Goal: Task Accomplishment & Management: Complete application form

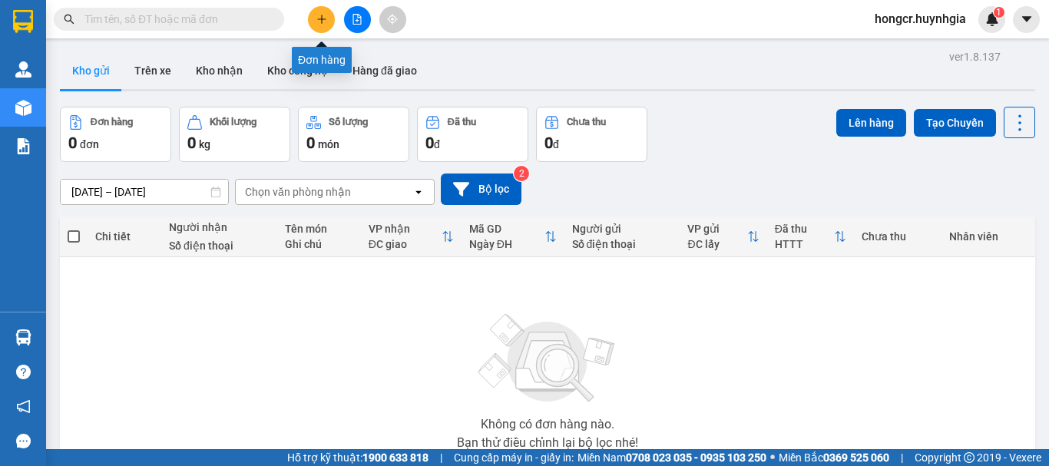
click at [319, 24] on icon "plus" at bounding box center [321, 19] width 11 height 11
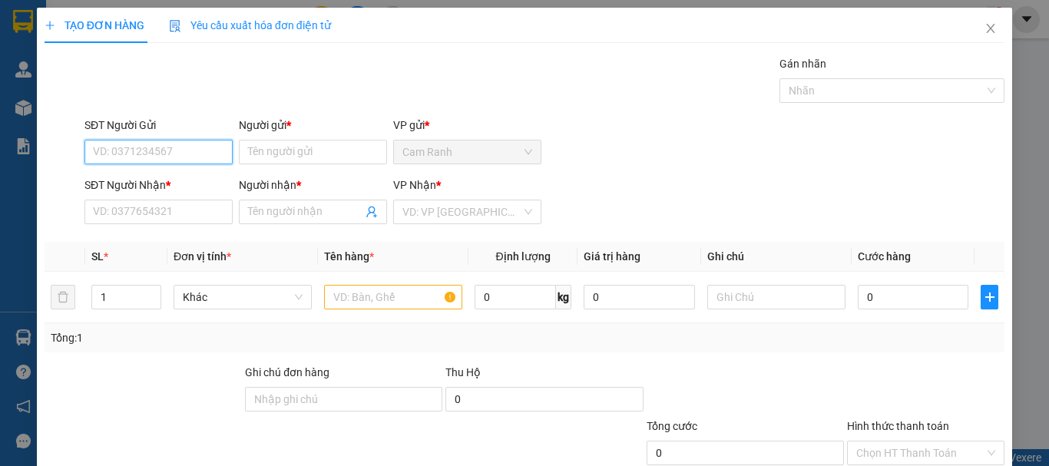
click at [168, 150] on input "SĐT Người Gửi" at bounding box center [158, 152] width 148 height 25
type input "084806570"
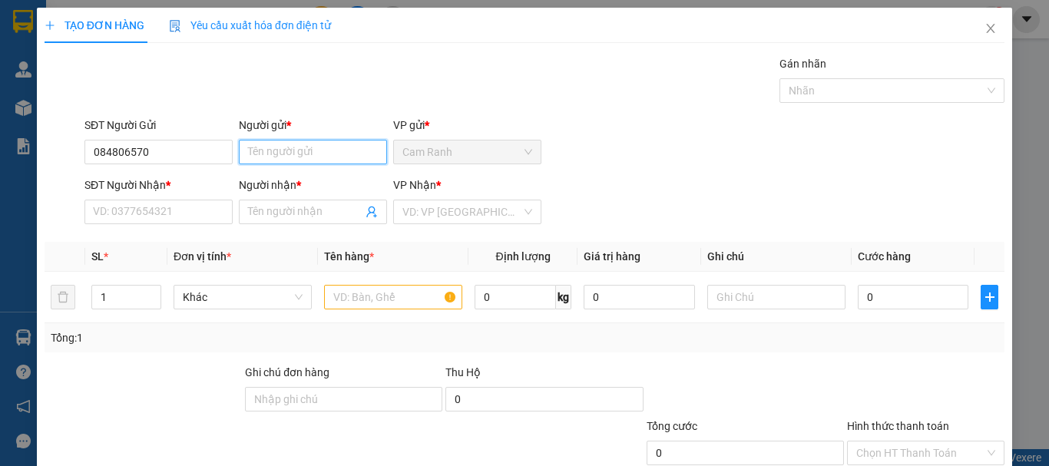
click at [302, 155] on input "Người gửi *" at bounding box center [313, 152] width 148 height 25
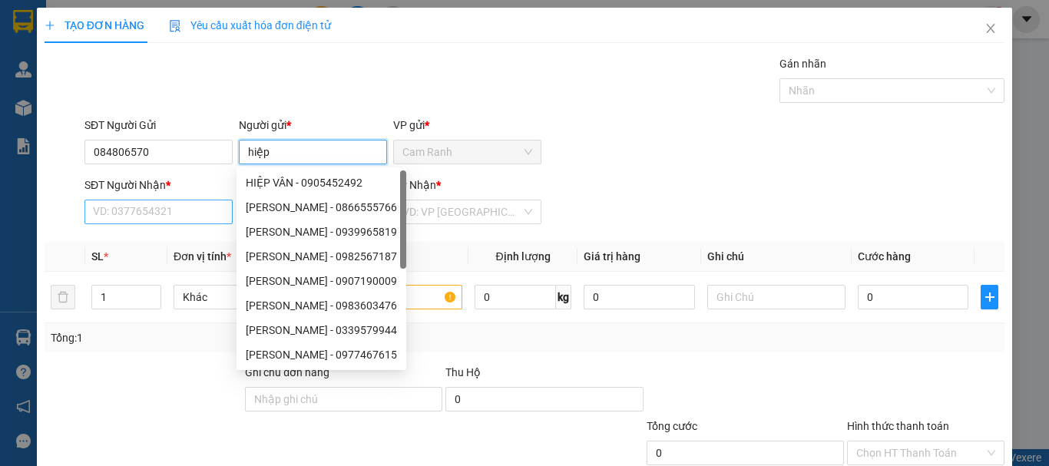
type input "hiệp"
click at [170, 220] on input "SĐT Người Nhận *" at bounding box center [158, 212] width 148 height 25
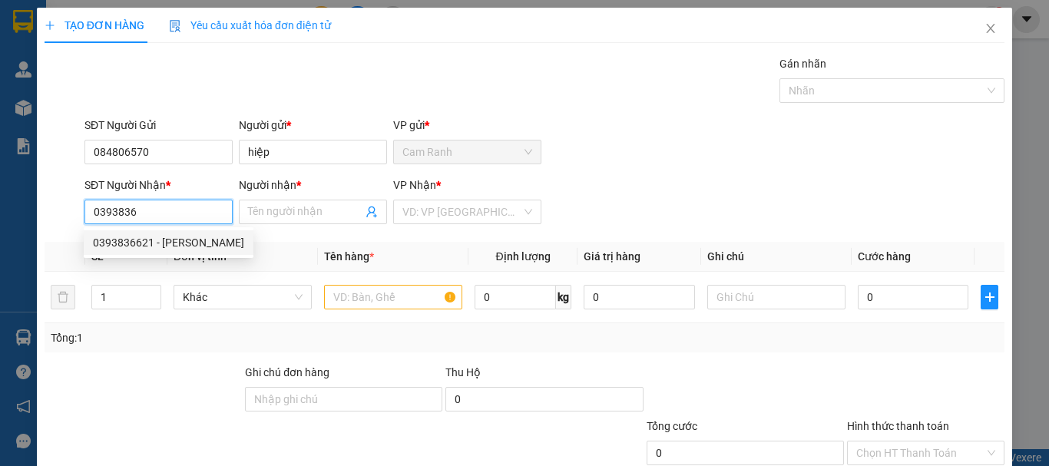
click at [177, 239] on div "0393836621 - [PERSON_NAME]" at bounding box center [168, 242] width 151 height 17
type input "0393836621"
type input "[PERSON_NAME]"
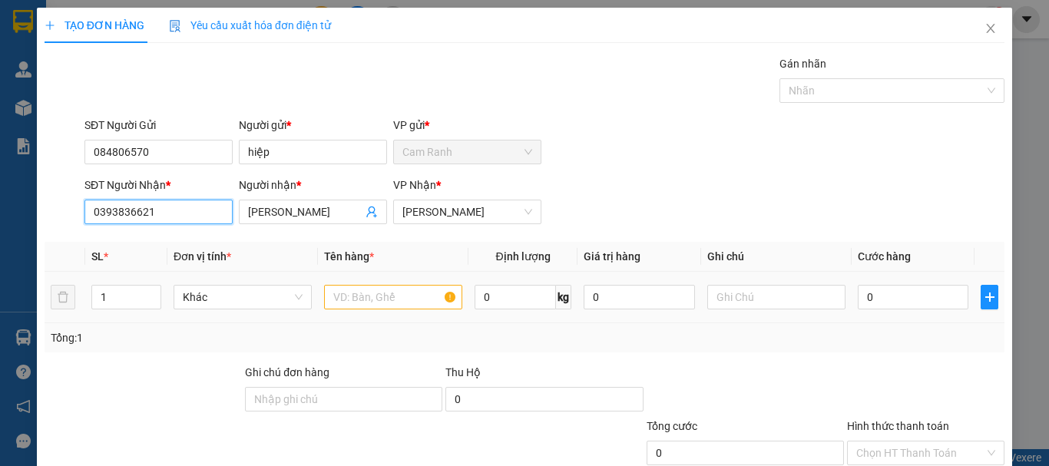
type input "0393836621"
click at [365, 300] on input "text" at bounding box center [393, 297] width 138 height 25
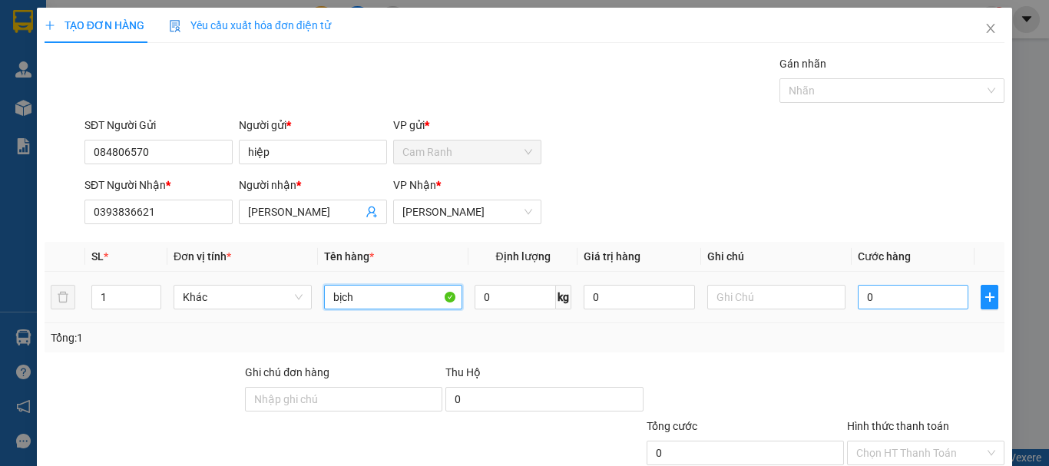
type input "bịch"
click at [891, 299] on input "0" at bounding box center [913, 297] width 111 height 25
type input "3"
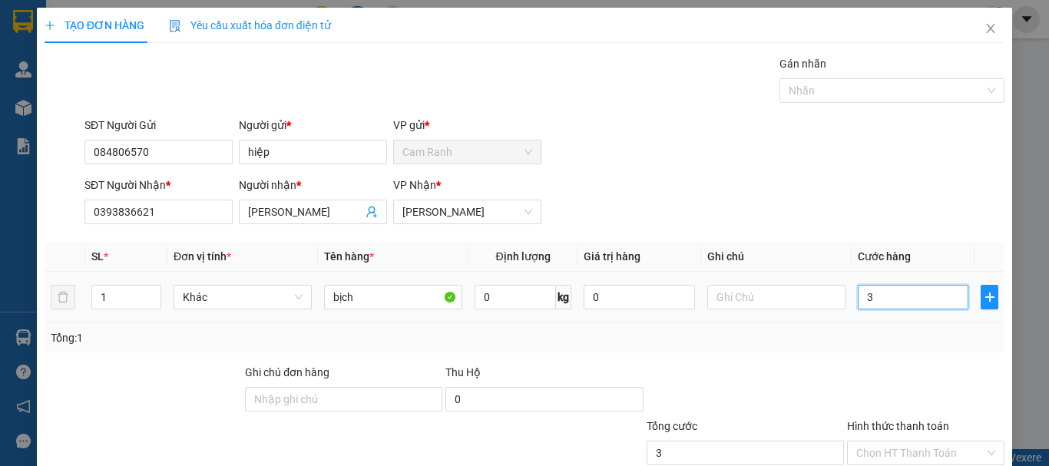
type input "30"
type input "300"
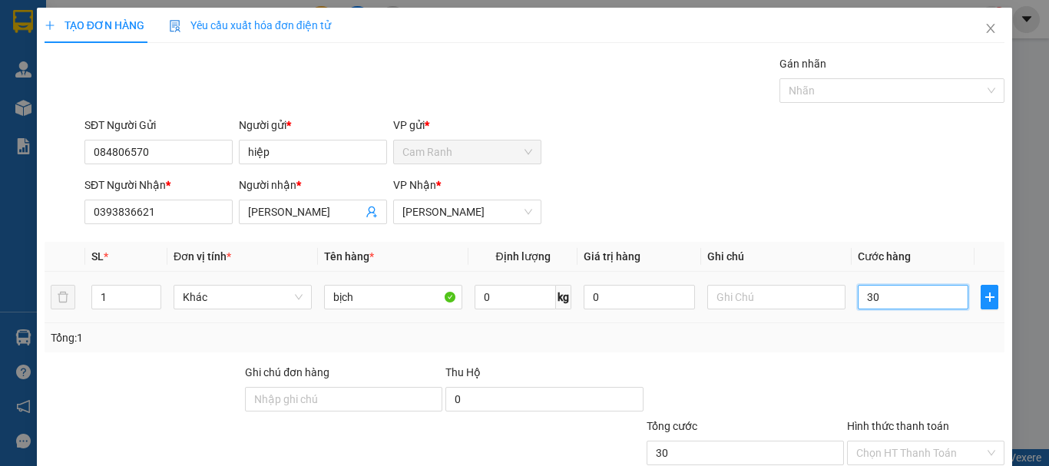
type input "300"
type input "3.000"
type input "30.000"
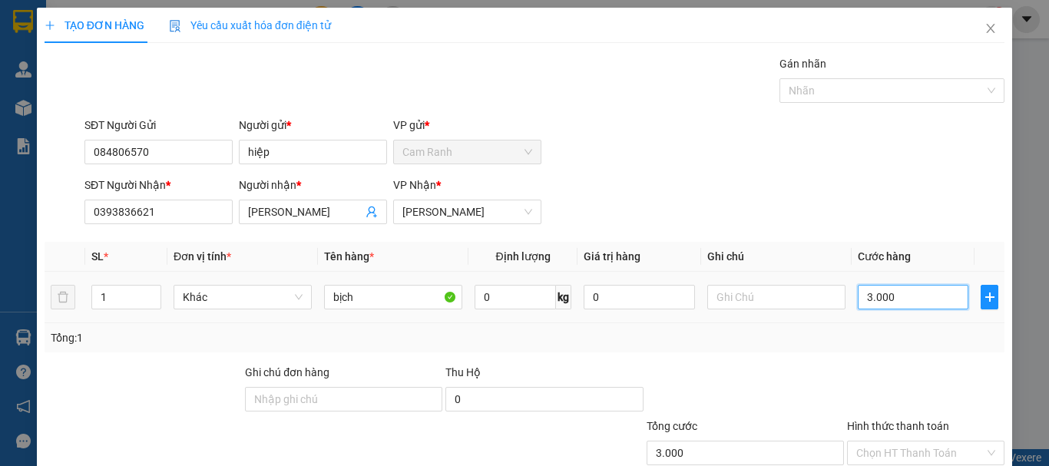
type input "30.000"
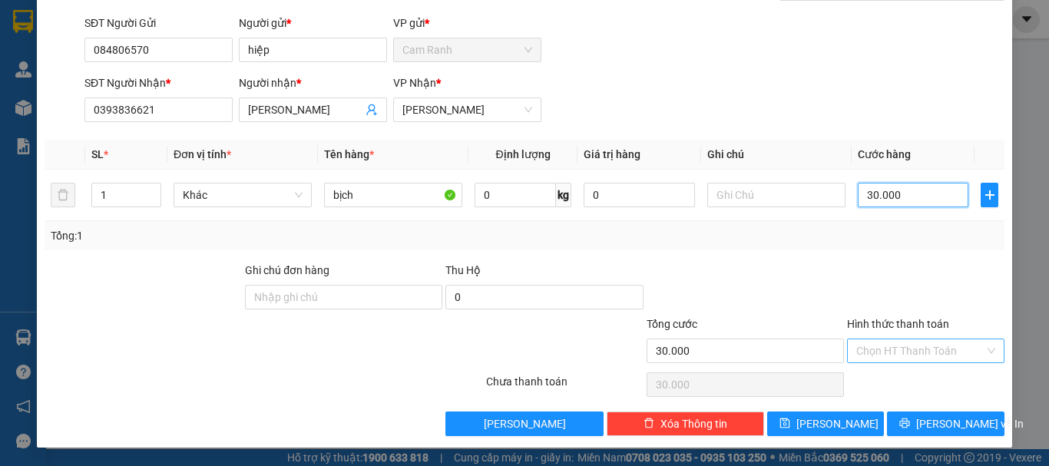
type input "30.000"
click at [887, 348] on input "Hình thức thanh toán" at bounding box center [920, 350] width 128 height 23
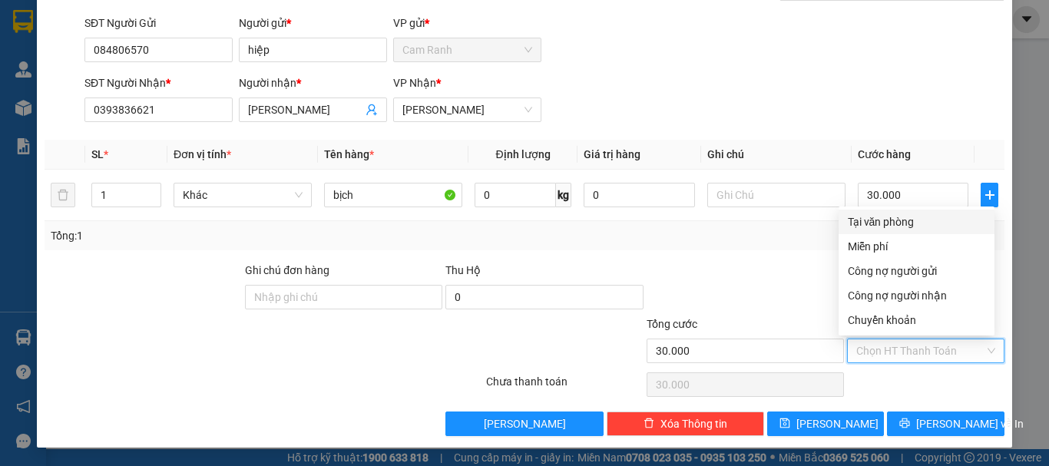
click at [895, 222] on div "Tại văn phòng" at bounding box center [916, 221] width 137 height 17
type input "0"
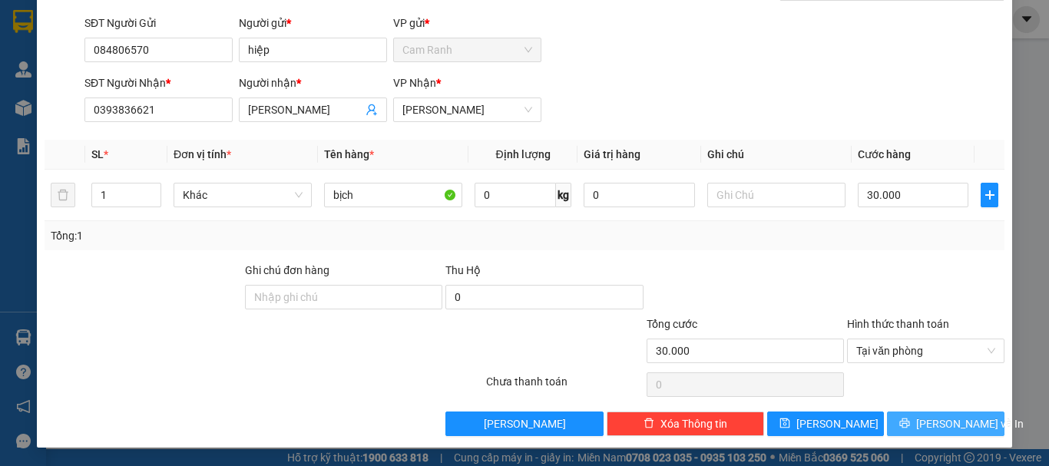
click at [910, 422] on icon "printer" at bounding box center [904, 423] width 11 height 11
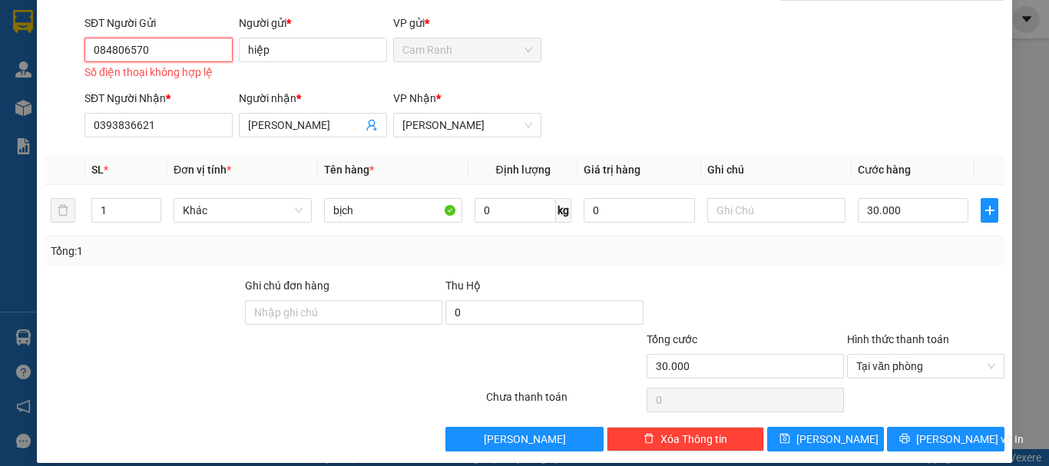
click at [209, 51] on input "084806570" at bounding box center [158, 50] width 148 height 25
click at [98, 46] on input "084806570" at bounding box center [158, 50] width 148 height 25
type input "0384806570"
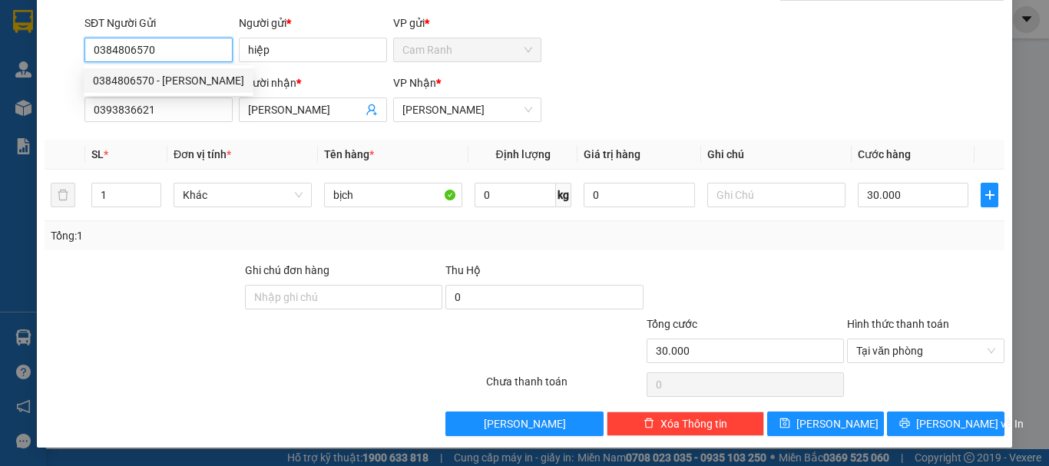
click at [170, 84] on div "0384806570 - [PERSON_NAME]" at bounding box center [168, 80] width 151 height 17
type input "hiền"
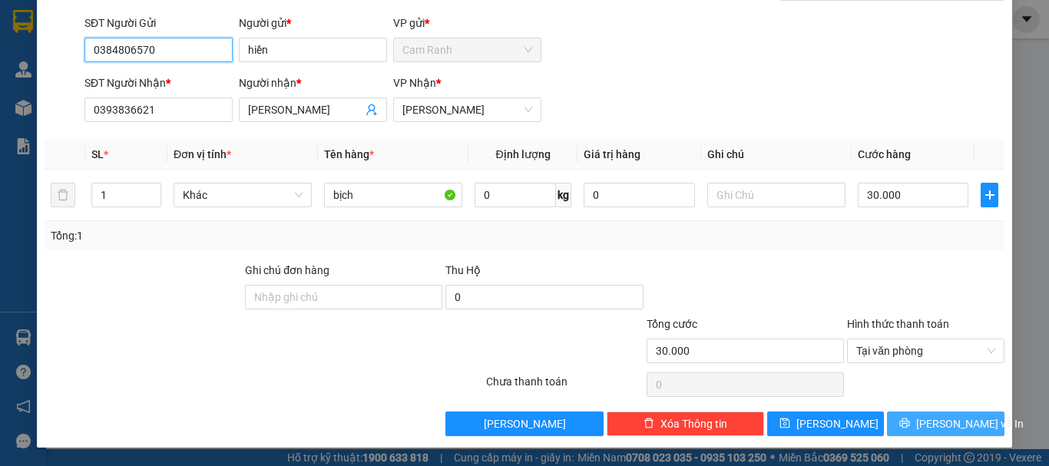
type input "0384806570"
click at [930, 422] on span "[PERSON_NAME] và In" at bounding box center [970, 423] width 108 height 17
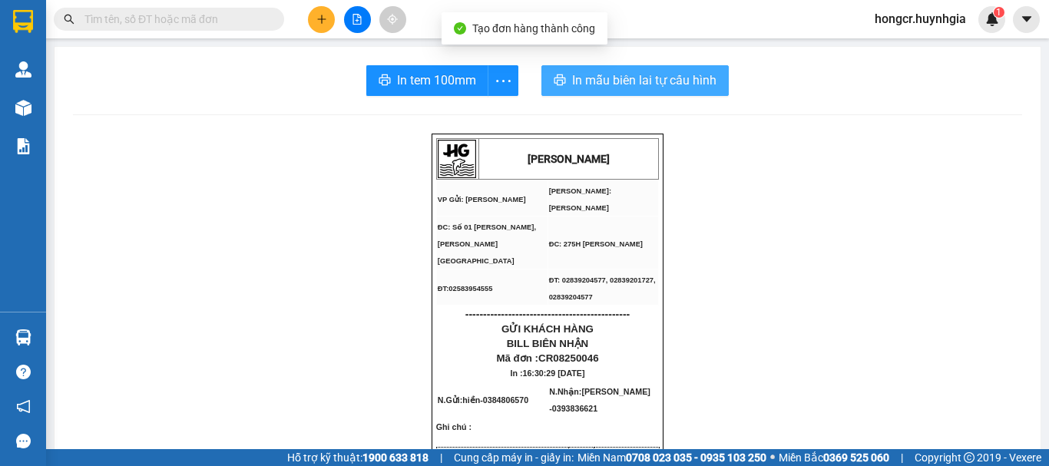
click at [597, 86] on span "In mẫu biên lai tự cấu hình" at bounding box center [644, 80] width 144 height 19
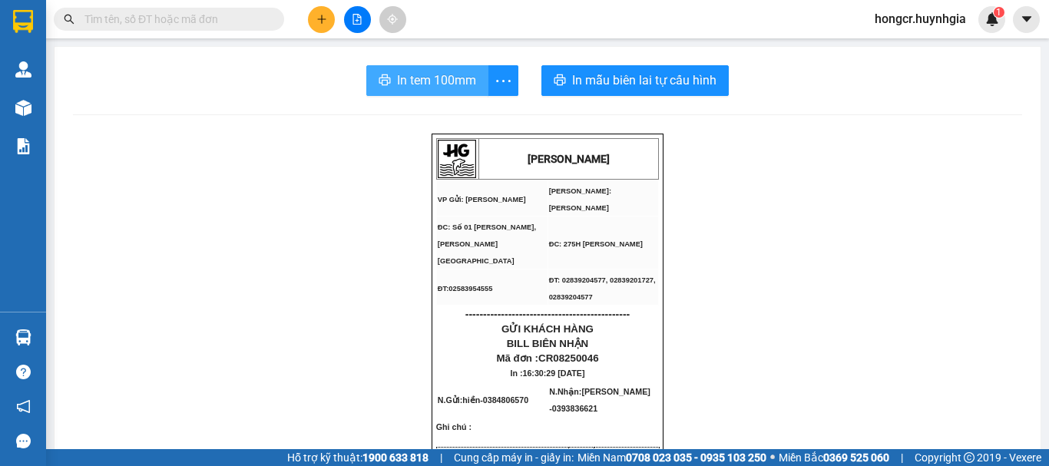
click at [419, 69] on button "In tem 100mm" at bounding box center [427, 80] width 122 height 31
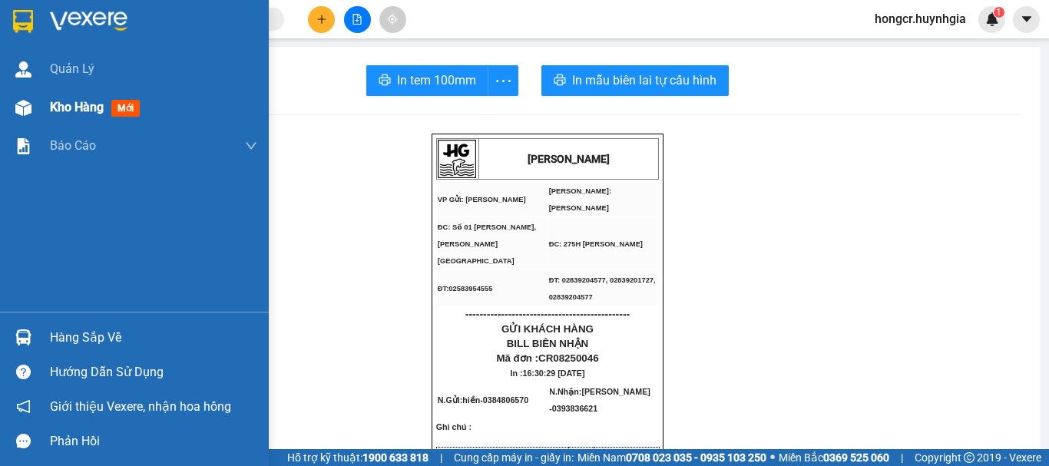
click at [59, 108] on span "Kho hàng" at bounding box center [77, 107] width 54 height 15
